Goal: Transaction & Acquisition: Download file/media

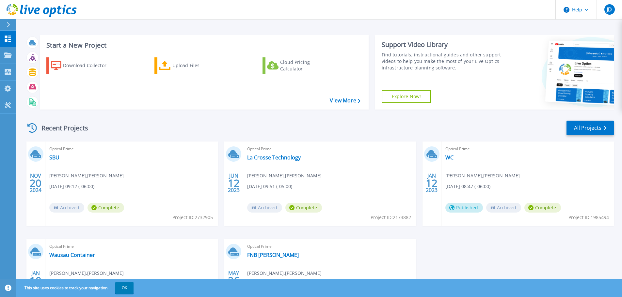
click at [9, 26] on icon at bounding box center [9, 24] width 4 height 5
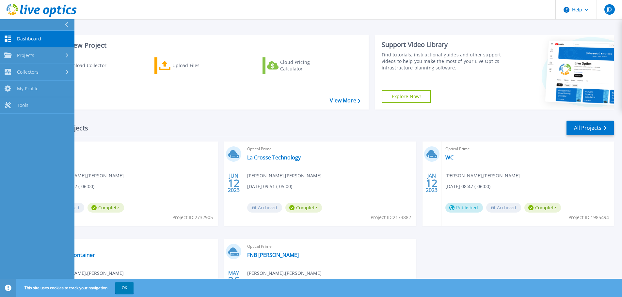
click at [17, 21] on button at bounding box center [37, 24] width 74 height 11
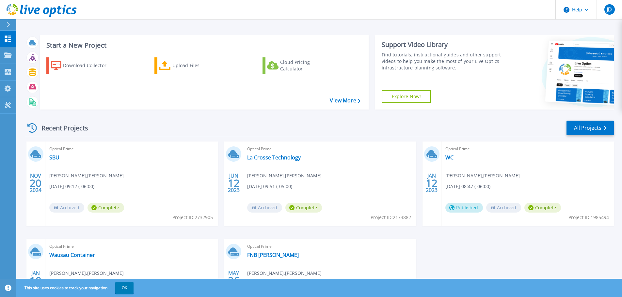
click at [45, 11] on icon at bounding box center [42, 10] width 70 height 13
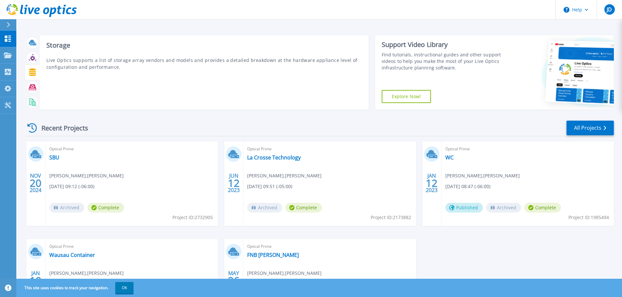
click at [33, 72] on icon at bounding box center [32, 73] width 7 height 8
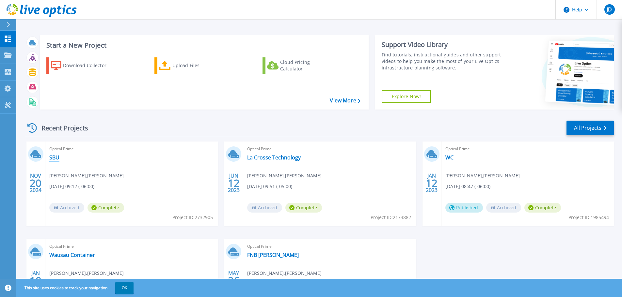
click at [55, 154] on link "SBU" at bounding box center [54, 157] width 10 height 7
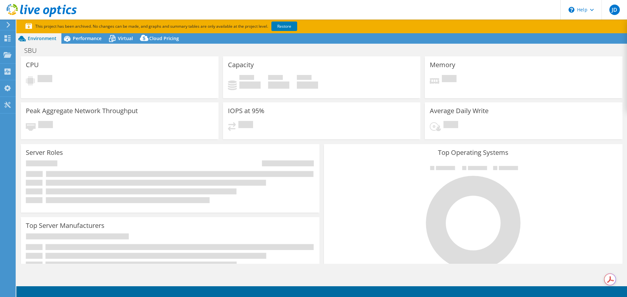
select select "USD"
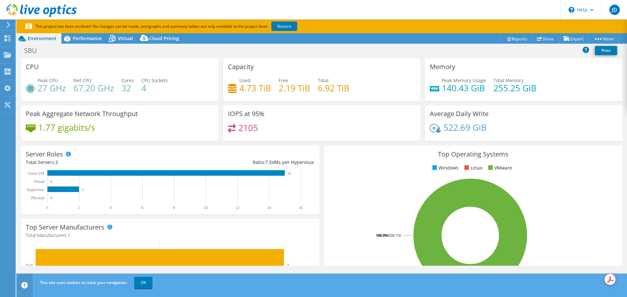
click at [332, 48] on div "SBU Print" at bounding box center [321, 50] width 611 height 12
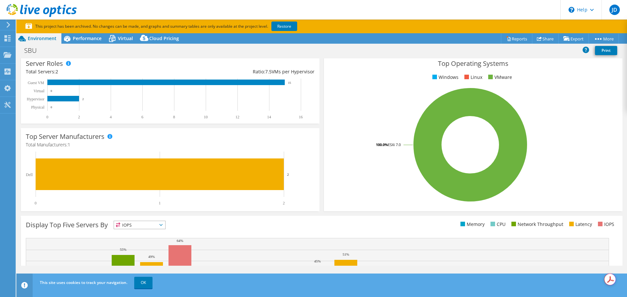
scroll to position [173, 0]
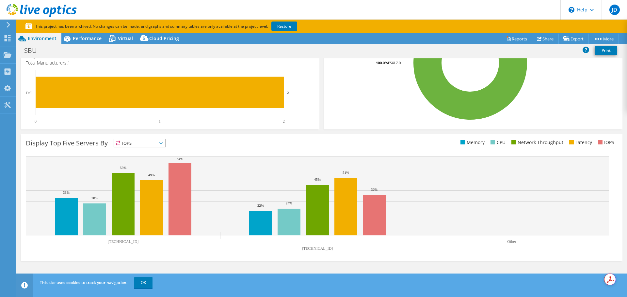
click at [152, 145] on span "IOPS" at bounding box center [139, 143] width 51 height 8
click at [158, 167] on li "CPU" at bounding box center [139, 170] width 51 height 9
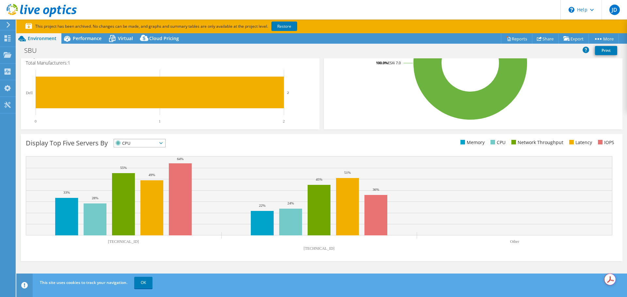
click at [154, 144] on span "CPU" at bounding box center [135, 143] width 43 height 8
click at [156, 162] on li "Memory" at bounding box center [139, 160] width 51 height 9
click at [151, 142] on span "Memory" at bounding box center [135, 143] width 43 height 8
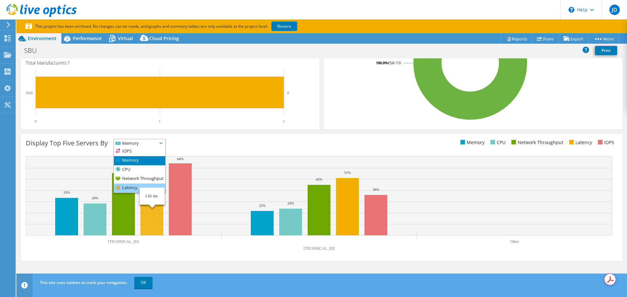
click at [128, 187] on li "Latency" at bounding box center [139, 188] width 51 height 9
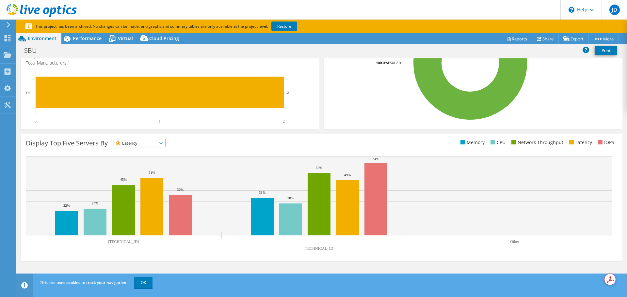
click at [129, 135] on div "Display Top Five Servers By Latency IOPS" at bounding box center [321, 197] width 601 height 127
click at [128, 143] on span "Latency" at bounding box center [135, 143] width 43 height 8
click at [132, 144] on span "Latency" at bounding box center [135, 143] width 43 height 8
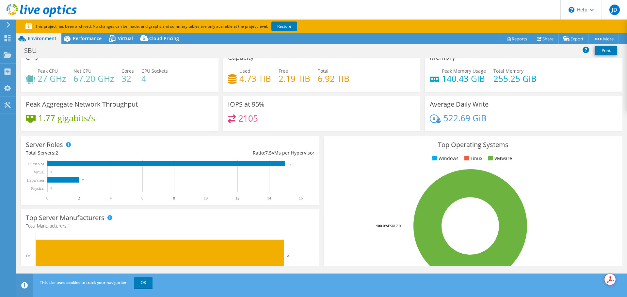
scroll to position [0, 0]
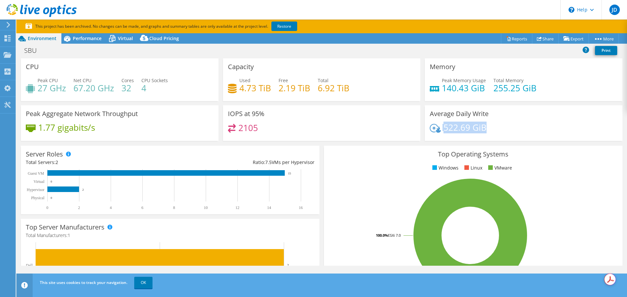
drag, startPoint x: 483, startPoint y: 130, endPoint x: 439, endPoint y: 128, distance: 43.8
click at [439, 128] on div "522.69 GiB" at bounding box center [458, 127] width 57 height 7
click at [422, 115] on div "Average Daily Write 522.69 GiB" at bounding box center [523, 123] width 202 height 36
click at [119, 38] on span "Virtual" at bounding box center [125, 38] width 15 height 6
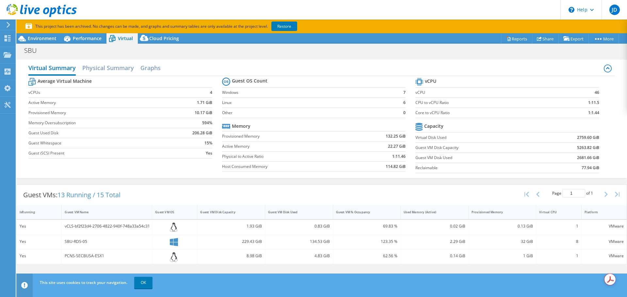
click at [270, 60] on div "Virtual Summary Physical Summary Graphs Average Virtual Machine vCPUs 4 Active …" at bounding box center [321, 119] width 611 height 119
click at [236, 197] on div "Guest VMs: 13 Running / 15 Total Page 1 of 1 5 rows 10 rows 20 rows 25 rows 50 …" at bounding box center [322, 195] width 610 height 20
click at [164, 40] on span "Cloud Pricing" at bounding box center [164, 38] width 30 height 6
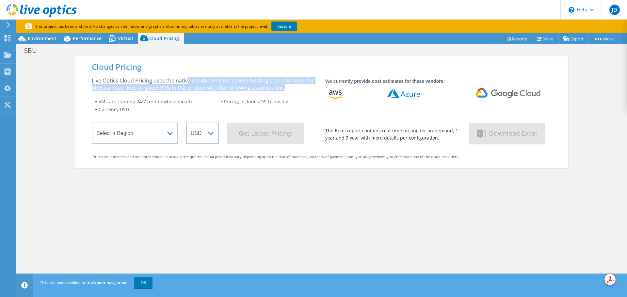
drag, startPoint x: 185, startPoint y: 83, endPoint x: 310, endPoint y: 84, distance: 124.7
click at [310, 84] on div "Live Optics Cloud Pricing uses the native vendor APIs to retrieve hosting cost …" at bounding box center [204, 84] width 225 height 14
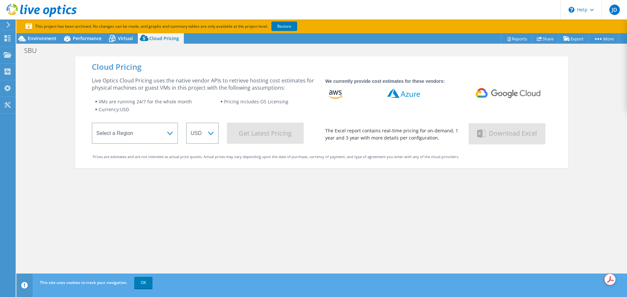
click at [285, 93] on div "Live Optics Cloud Pricing uses the native vendor APIs to retrieve hosting cost …" at bounding box center [204, 110] width 225 height 67
click at [155, 136] on select "Select a Region Asia Pacific (Hong Kong) Asia Pacific (Mumbai) Asia Pacific (Se…" at bounding box center [135, 133] width 86 height 21
select select "USEast"
click at [92, 124] on select "Select a Region Asia Pacific (Hong Kong) Asia Pacific (Mumbai) Asia Pacific (Se…" at bounding box center [135, 133] width 86 height 21
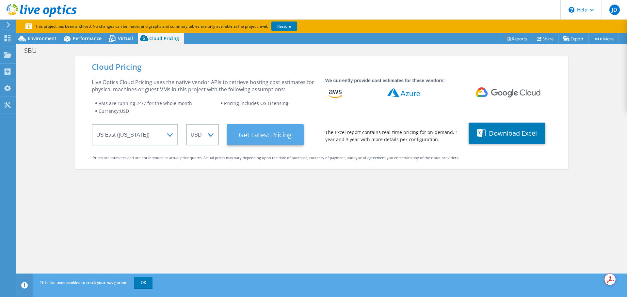
click at [262, 135] on Latest "Get Latest Pricing" at bounding box center [265, 134] width 77 height 21
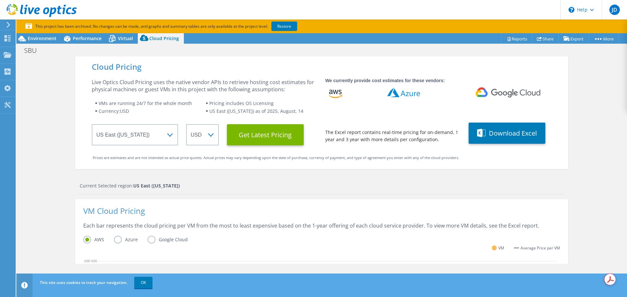
scroll to position [202, 0]
click at [117, 239] on label "Azure" at bounding box center [131, 240] width 34 height 8
click at [0, 0] on input "Azure" at bounding box center [0, 0] width 0 height 0
click at [590, 141] on div "Cloud Pricing Live Optics Cloud Pricing uses the native vendor APIs to retrieve…" at bounding box center [321, 274] width 611 height 436
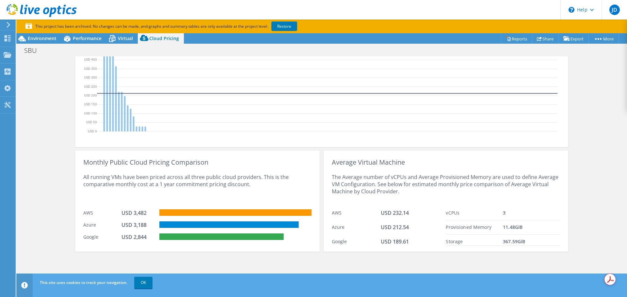
scroll to position [228, 0]
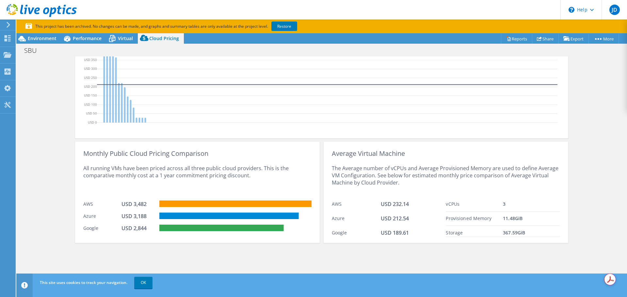
click at [583, 148] on div "Cloud Pricing Live Optics Cloud Pricing uses the native vendor APIs to retrieve…" at bounding box center [321, 46] width 611 height 436
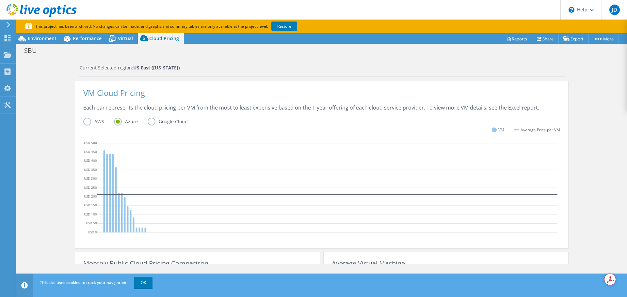
scroll to position [76, 0]
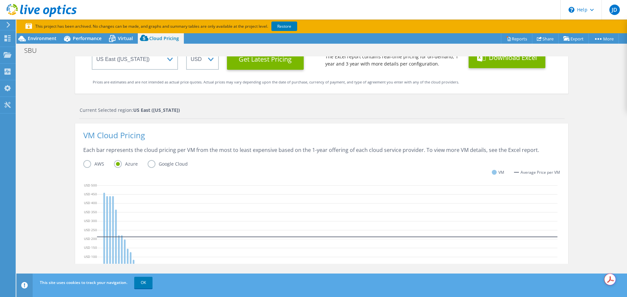
click at [501, 64] on button "Download Excel" at bounding box center [507, 57] width 77 height 21
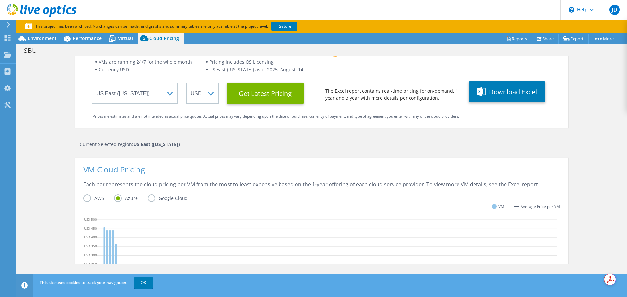
scroll to position [0, 0]
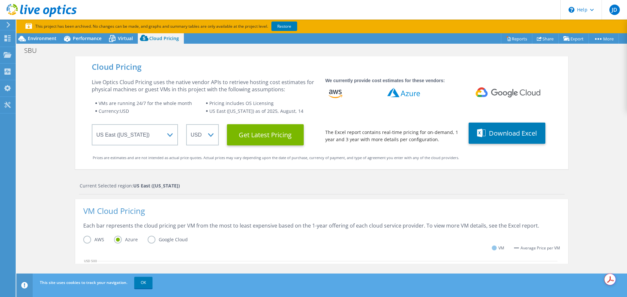
click at [577, 154] on div "Cloud Pricing Live Optics Cloud Pricing uses the native vendor APIs to retrieve…" at bounding box center [321, 274] width 611 height 436
click at [561, 115] on div "Cloud Pricing Live Optics Cloud Pricing uses the native vendor APIs to retrieve…" at bounding box center [321, 112] width 493 height 113
drag, startPoint x: 335, startPoint y: 133, endPoint x: 457, endPoint y: 140, distance: 122.6
click at [457, 140] on wrapper "The Excel report contains real-time pricing for on-demand, 1 year and 3 year wi…" at bounding box center [392, 136] width 135 height 14
click at [450, 142] on wrapper "The Excel report contains real-time pricing for on-demand, 1 year and 3 year wi…" at bounding box center [392, 136] width 135 height 14
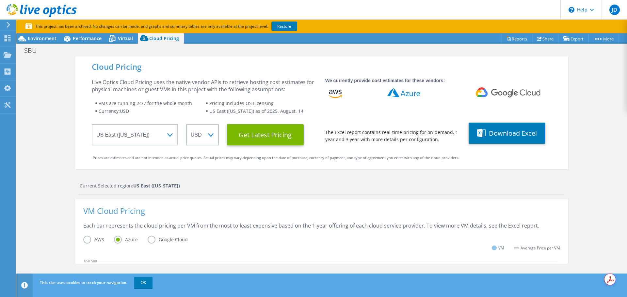
scroll to position [65, 0]
click at [582, 200] on div "Cloud Pricing Live Optics Cloud Pricing uses the native vendor APIs to retrieve…" at bounding box center [321, 274] width 611 height 436
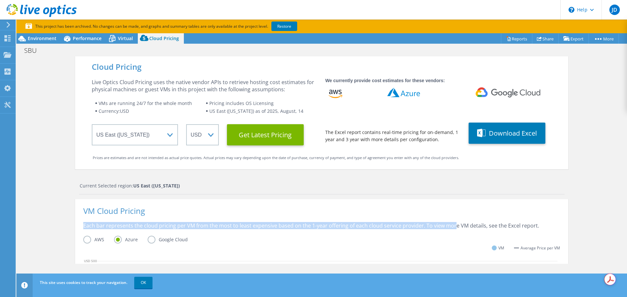
drag, startPoint x: 448, startPoint y: 231, endPoint x: 513, endPoint y: 221, distance: 65.2
click at [513, 221] on div "VM Cloud Pricing Each bar represents the cloud pricing per VM from the most to …" at bounding box center [321, 282] width 493 height 167
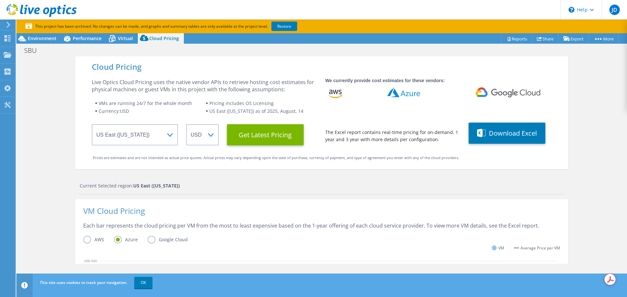
click at [536, 168] on div "Cloud Pricing Live Optics Cloud Pricing uses the native vendor APIs to retrieve…" at bounding box center [321, 112] width 493 height 113
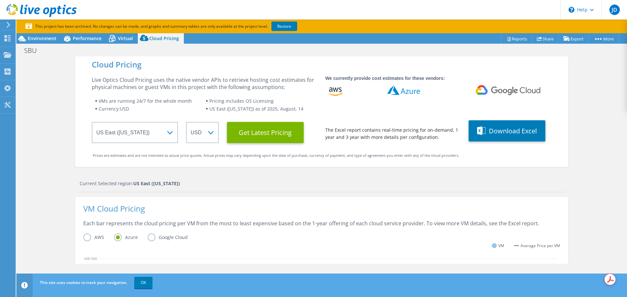
scroll to position [0, 0]
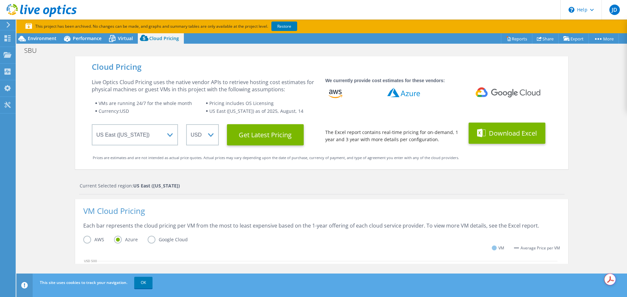
click at [490, 129] on button "Download Excel" at bounding box center [507, 133] width 77 height 21
